Goal: Check status: Check status

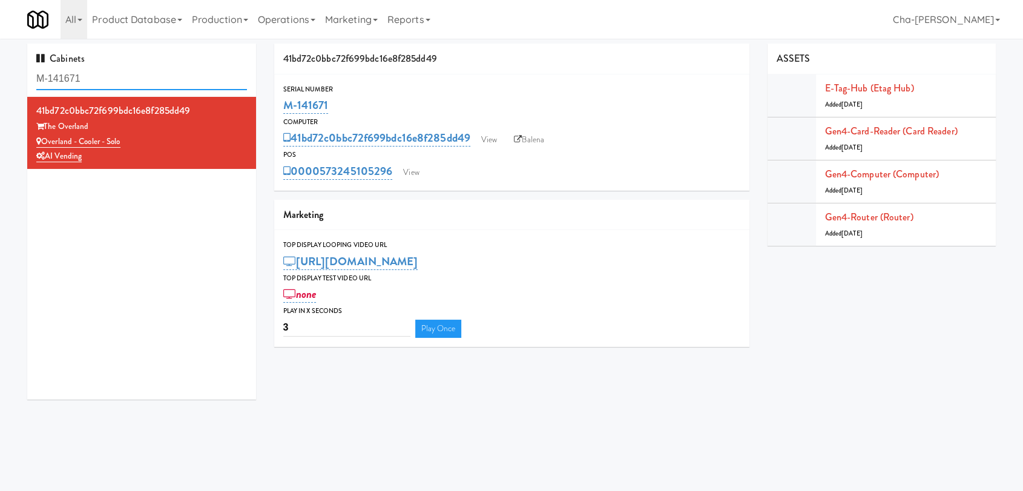
click at [117, 81] on input "M-141671" at bounding box center [141, 79] width 211 height 22
click at [117, 82] on input "M-141671" at bounding box center [141, 79] width 211 height 22
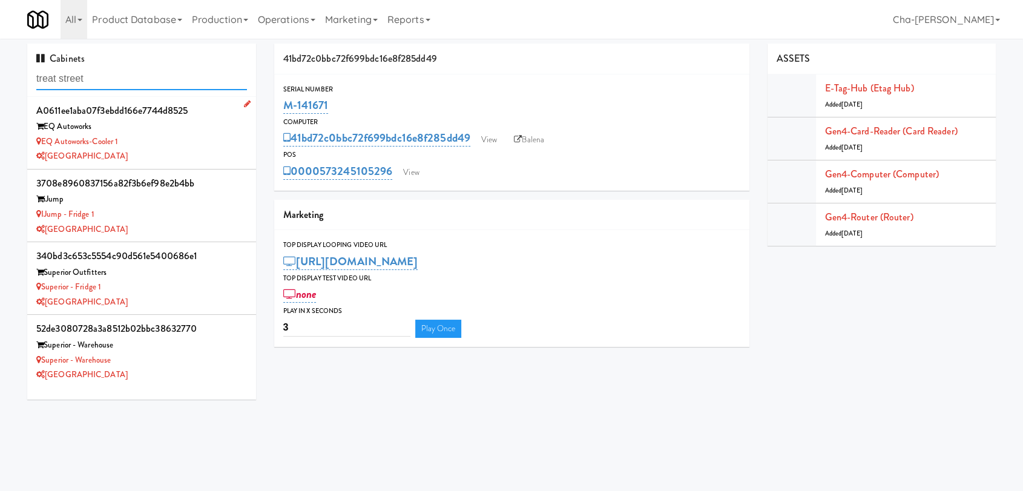
type input "treat street"
click at [138, 133] on div "a0611ee1aba07f3ebdd166e7744d8525 EQ Autoworks EQ Autoworks-Cooler [STREET_ADDRE…" at bounding box center [141, 133] width 211 height 62
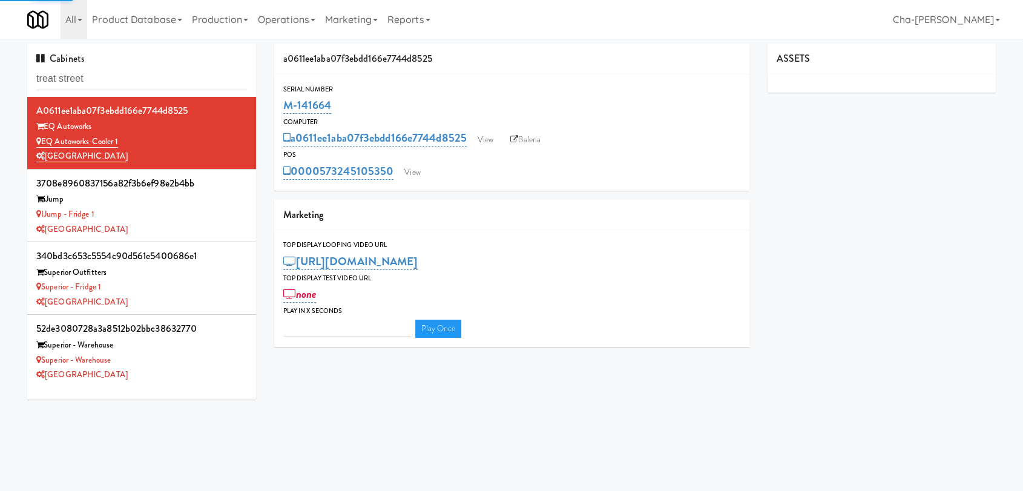
type input "3"
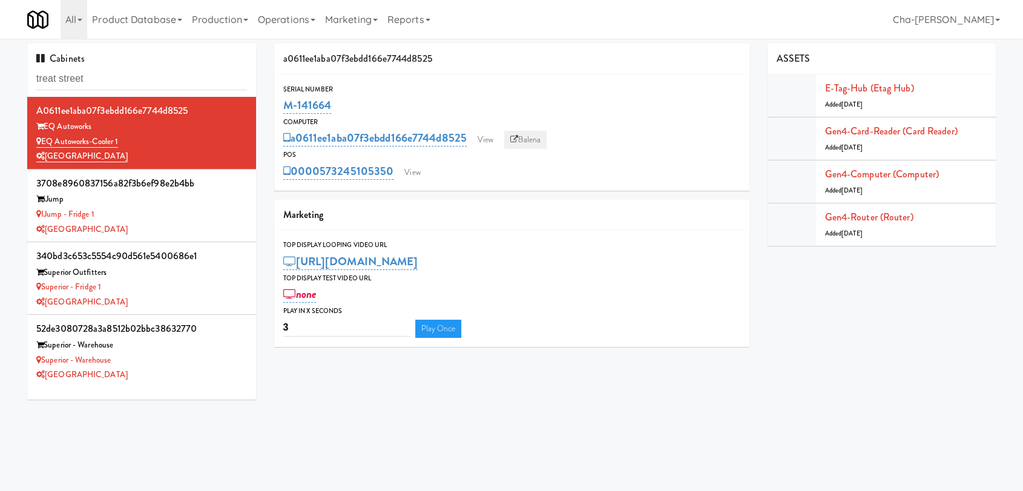
click at [534, 138] on link "Balena" at bounding box center [525, 140] width 42 height 18
click at [405, 174] on link "View" at bounding box center [412, 172] width 28 height 18
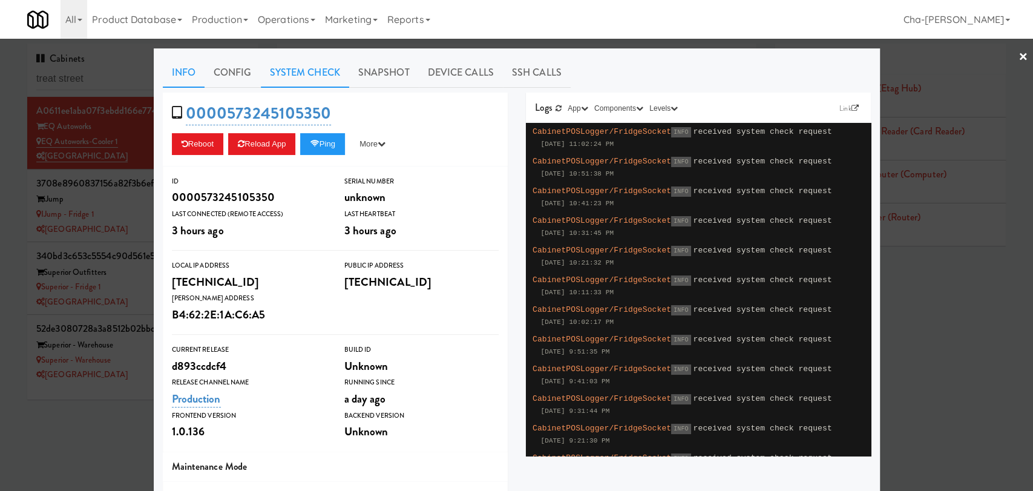
click at [301, 68] on link "System Check" at bounding box center [305, 72] width 88 height 30
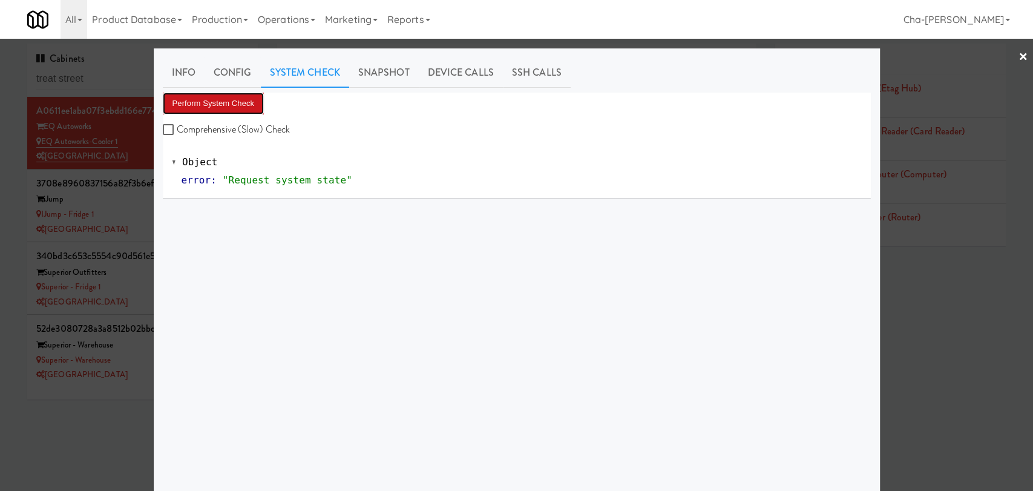
click at [231, 111] on button "Perform System Check" at bounding box center [214, 104] width 102 height 22
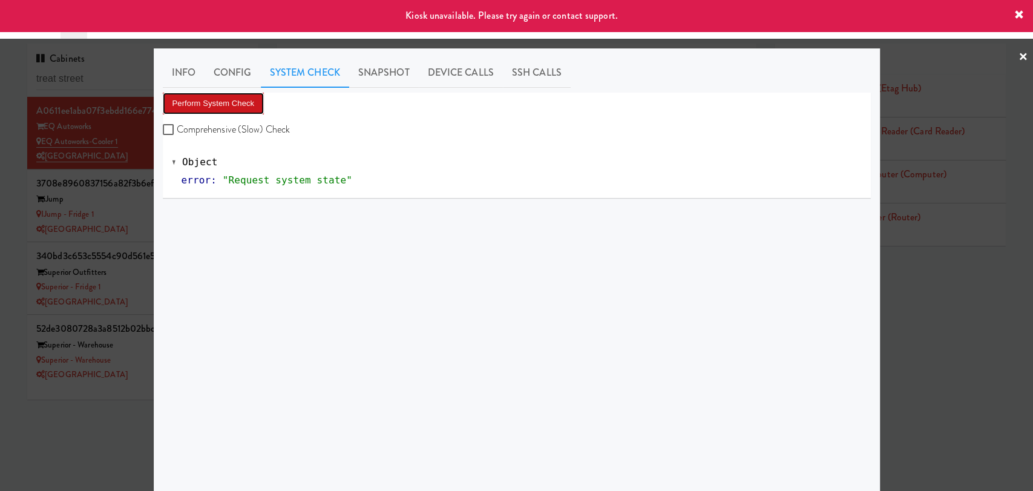
click at [234, 110] on button "Perform System Check" at bounding box center [214, 104] width 102 height 22
click at [974, 376] on div at bounding box center [516, 245] width 1033 height 491
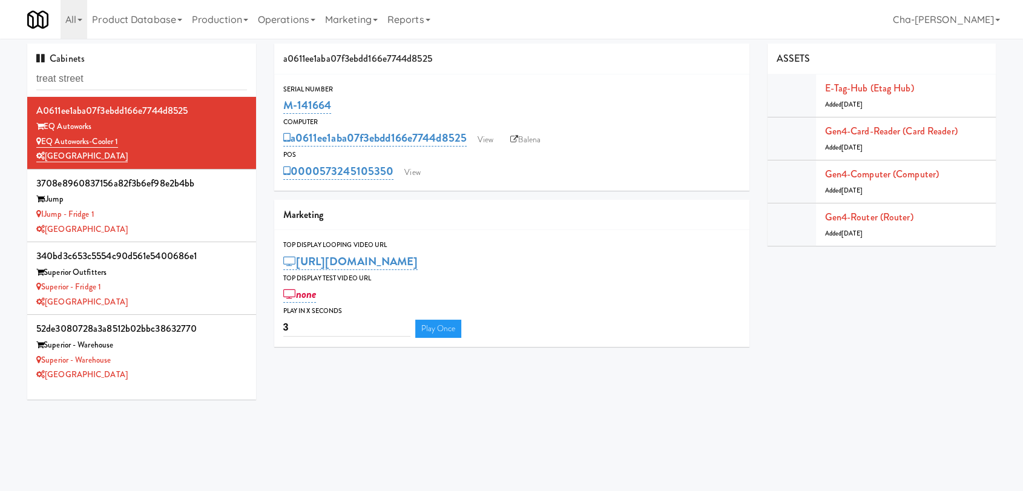
drag, startPoint x: 395, startPoint y: 176, endPoint x: 324, endPoint y: 181, distance: 71.0
click at [324, 181] on div "0000573245105350 View" at bounding box center [511, 171] width 457 height 21
copy link "573245105350"
drag, startPoint x: 338, startPoint y: 107, endPoint x: 281, endPoint y: 114, distance: 57.3
click at [281, 114] on div "Serial Number M-141664" at bounding box center [511, 100] width 475 height 33
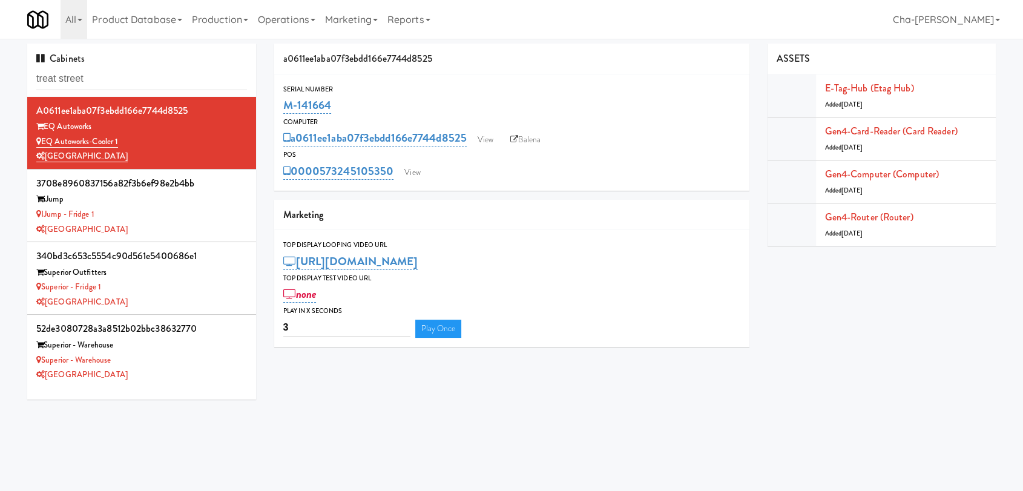
copy link "M-141664"
click at [494, 146] on link "View" at bounding box center [485, 140] width 28 height 18
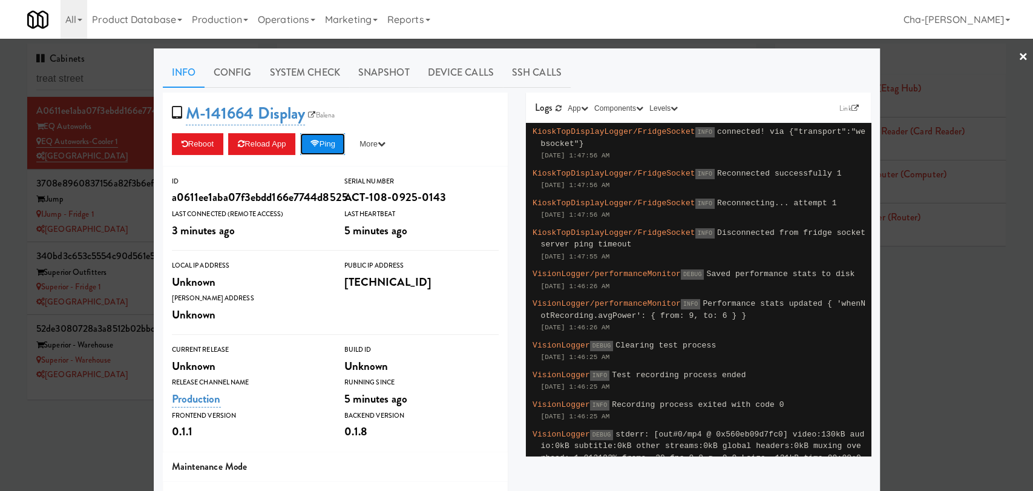
click at [315, 149] on button "Ping" at bounding box center [322, 144] width 45 height 22
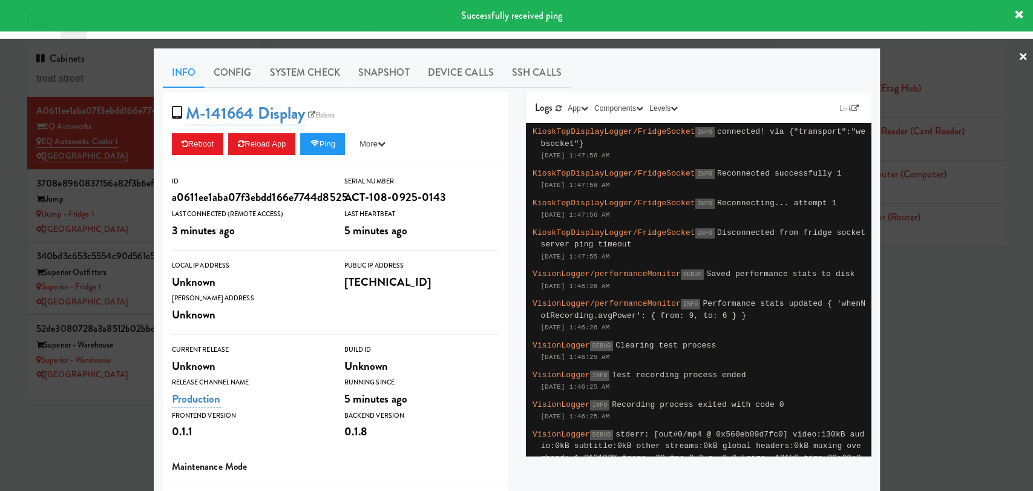
click at [945, 323] on div at bounding box center [516, 245] width 1033 height 491
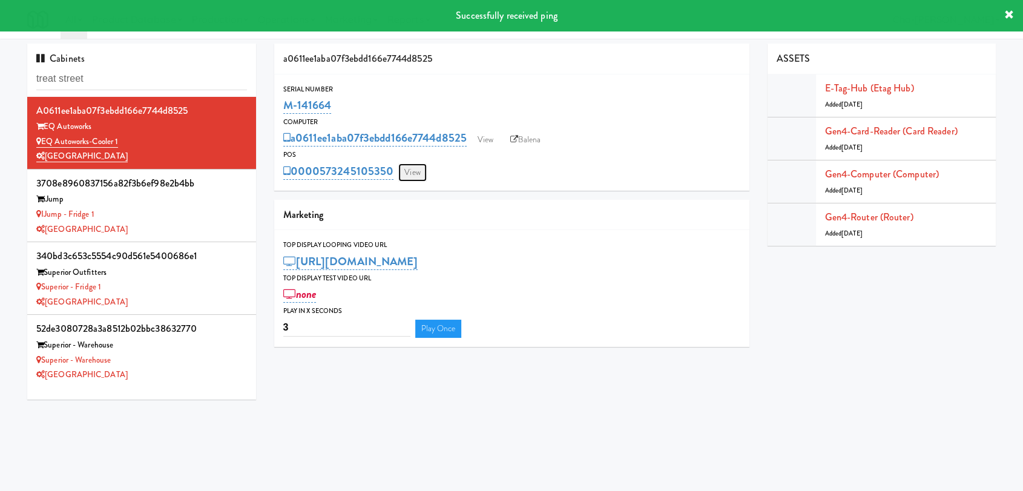
click at [407, 166] on link "View" at bounding box center [412, 172] width 28 height 18
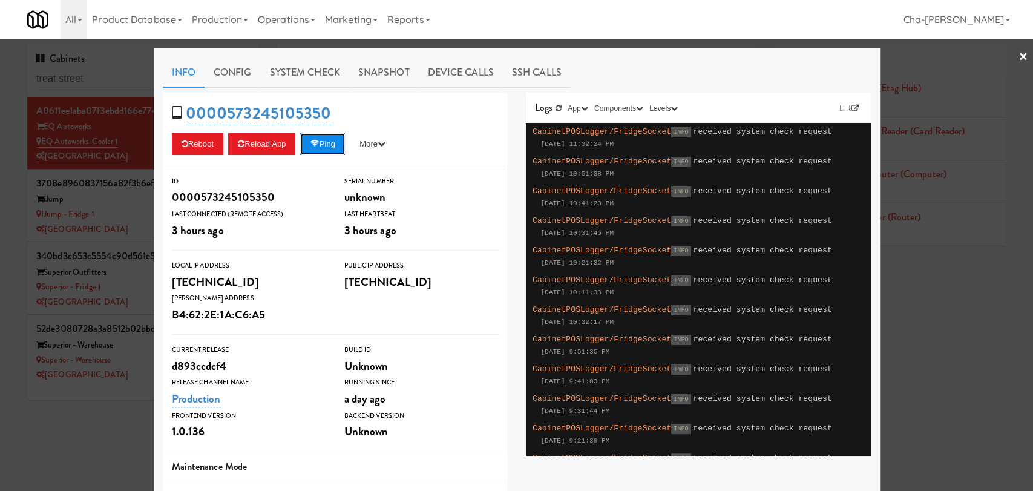
click at [321, 142] on button "Ping" at bounding box center [322, 144] width 45 height 22
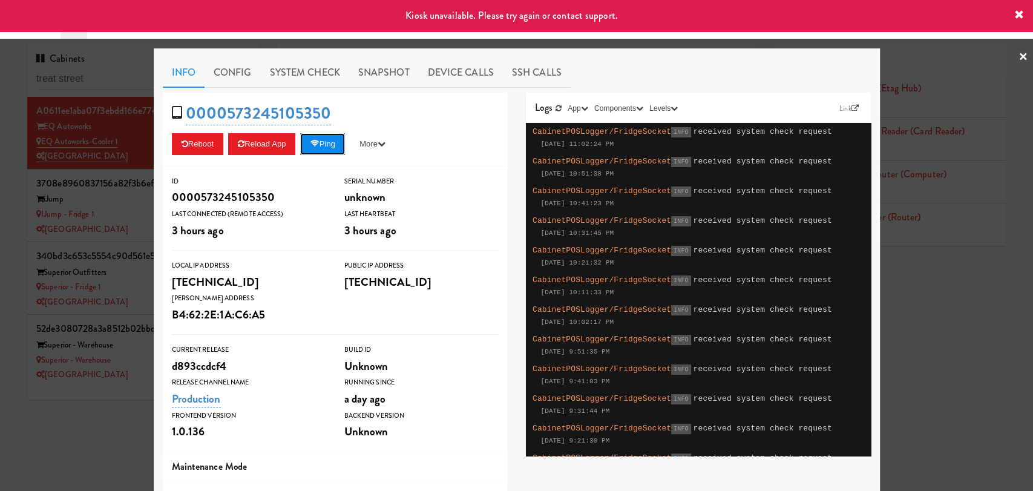
click at [333, 145] on button "Ping" at bounding box center [322, 144] width 45 height 22
click at [327, 145] on button "Ping" at bounding box center [322, 144] width 45 height 22
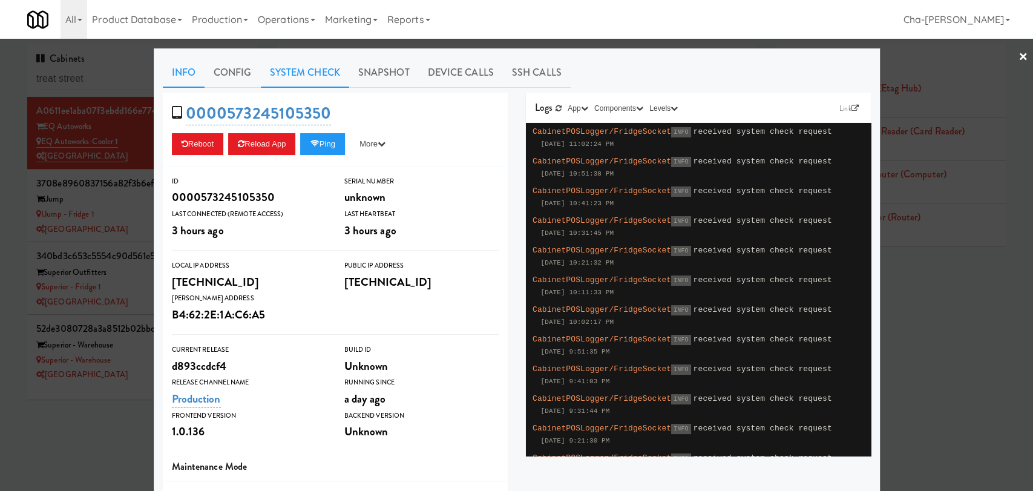
click at [298, 79] on link "System Check" at bounding box center [305, 72] width 88 height 30
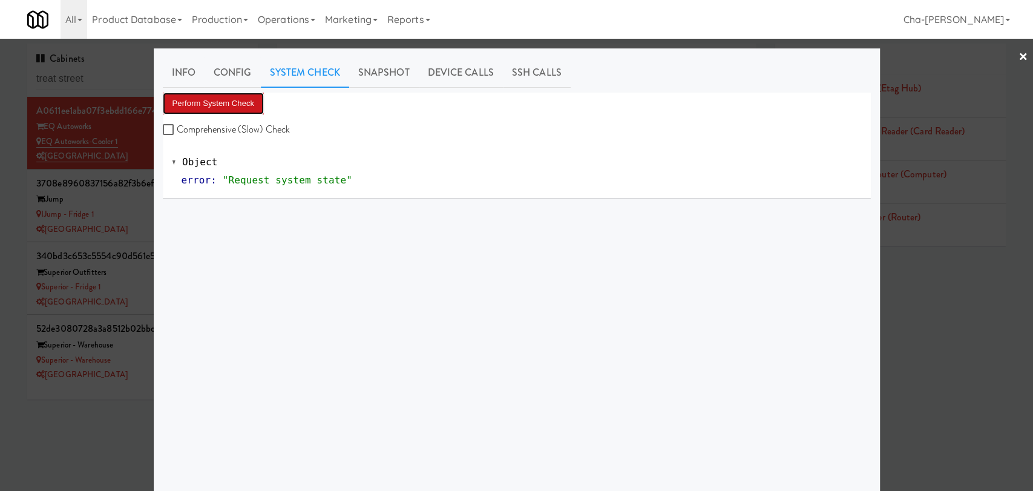
click at [212, 103] on button "Perform System Check" at bounding box center [214, 104] width 102 height 22
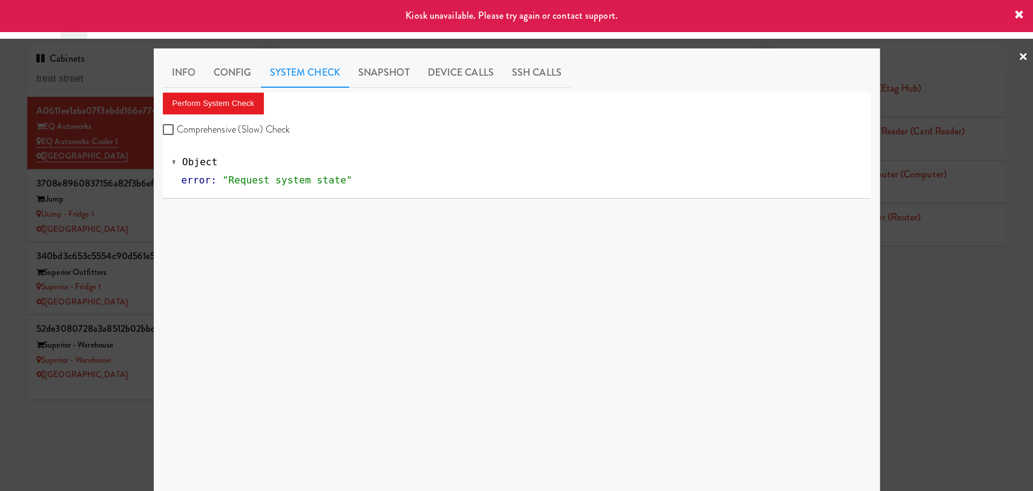
click at [939, 350] on div at bounding box center [516, 245] width 1033 height 491
